Goal: Information Seeking & Learning: Learn about a topic

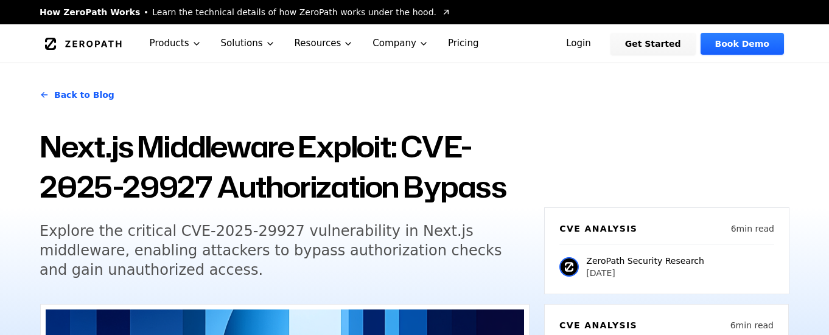
scroll to position [1457, 0]
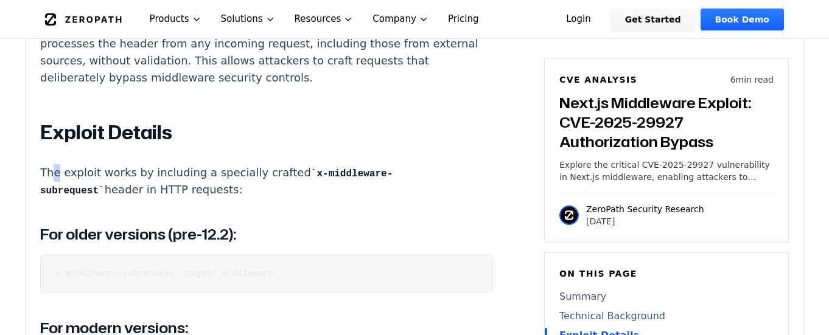
drag, startPoint x: 52, startPoint y: 168, endPoint x: 212, endPoint y: 167, distance: 160.7
click at [212, 167] on p "The exploit works by including a specially crafted x-middleware-subrequest head…" at bounding box center [266, 181] width 453 height 35
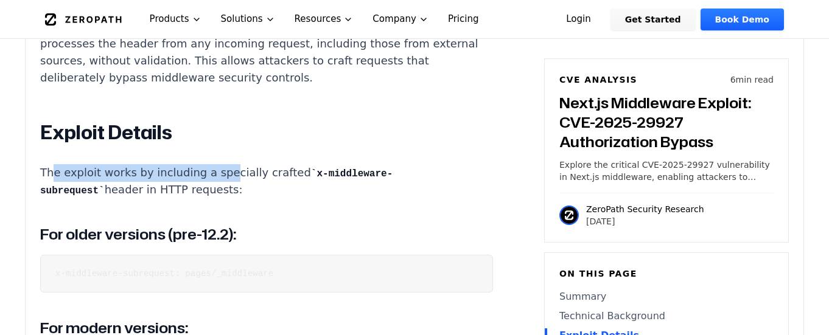
click at [212, 167] on p "The exploit works by including a specially crafted x-middleware-subrequest head…" at bounding box center [266, 181] width 453 height 35
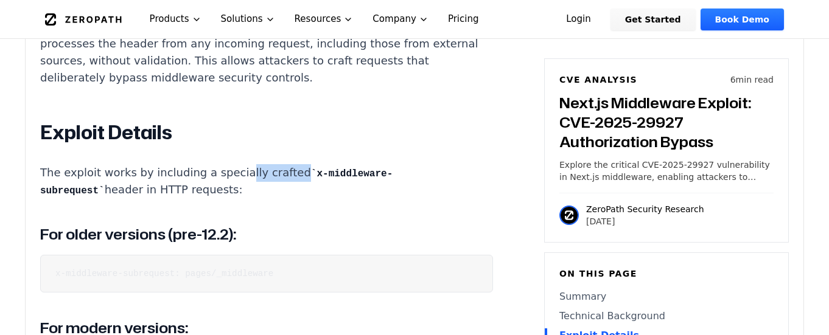
drag, startPoint x: 254, startPoint y: 165, endPoint x: 323, endPoint y: 159, distance: 69.1
click at [313, 164] on p "The exploit works by including a specially crafted x-middleware-subrequest head…" at bounding box center [266, 181] width 453 height 35
drag, startPoint x: 150, startPoint y: 184, endPoint x: 63, endPoint y: 122, distance: 107.1
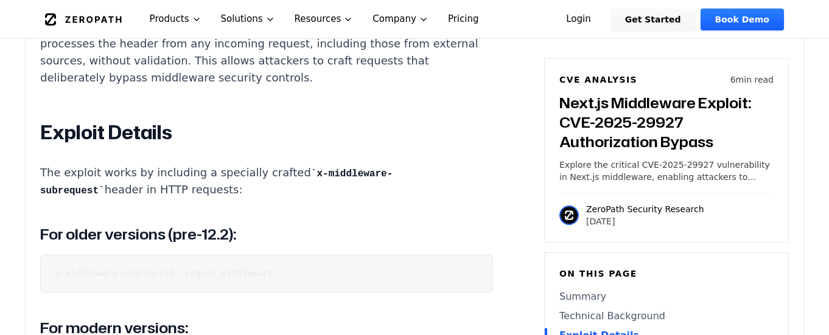
click at [47, 126] on h2 "Exploit Details" at bounding box center [266, 133] width 453 height 24
click at [126, 130] on h2 "Exploit Details" at bounding box center [266, 133] width 453 height 24
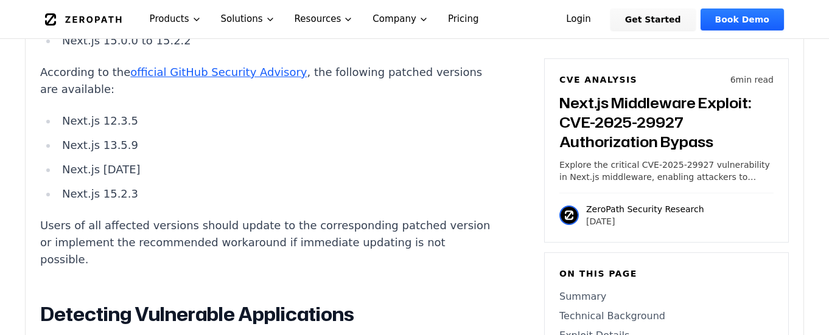
scroll to position [2359, 0]
